Goal: Task Accomplishment & Management: Manage account settings

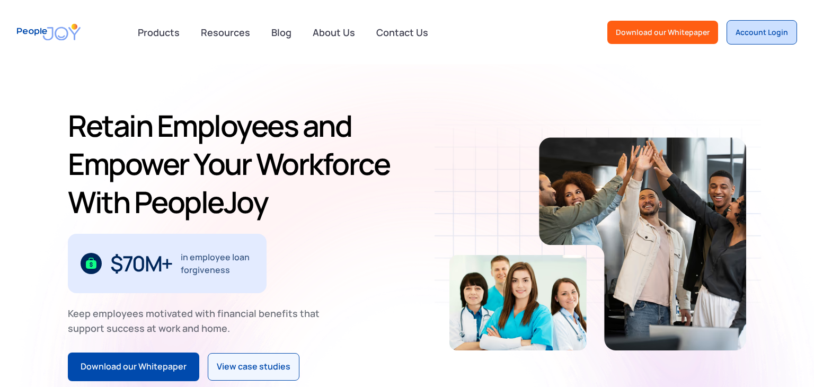
click at [750, 33] on div "Account Login" at bounding box center [762, 32] width 52 height 11
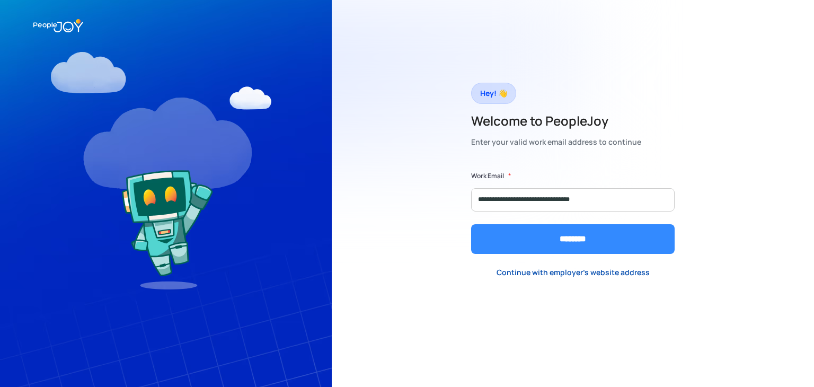
type input "**********"
click at [547, 235] on input "********" at bounding box center [573, 239] width 204 height 30
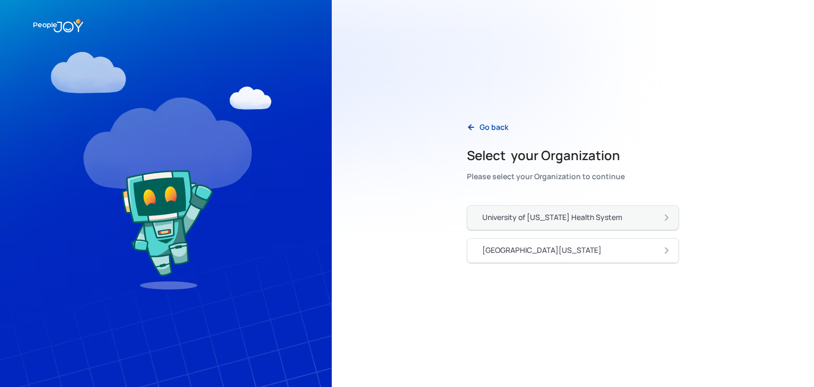
click at [561, 221] on div "University of [US_STATE] Health System" at bounding box center [553, 217] width 140 height 11
